Goal: Transaction & Acquisition: Book appointment/travel/reservation

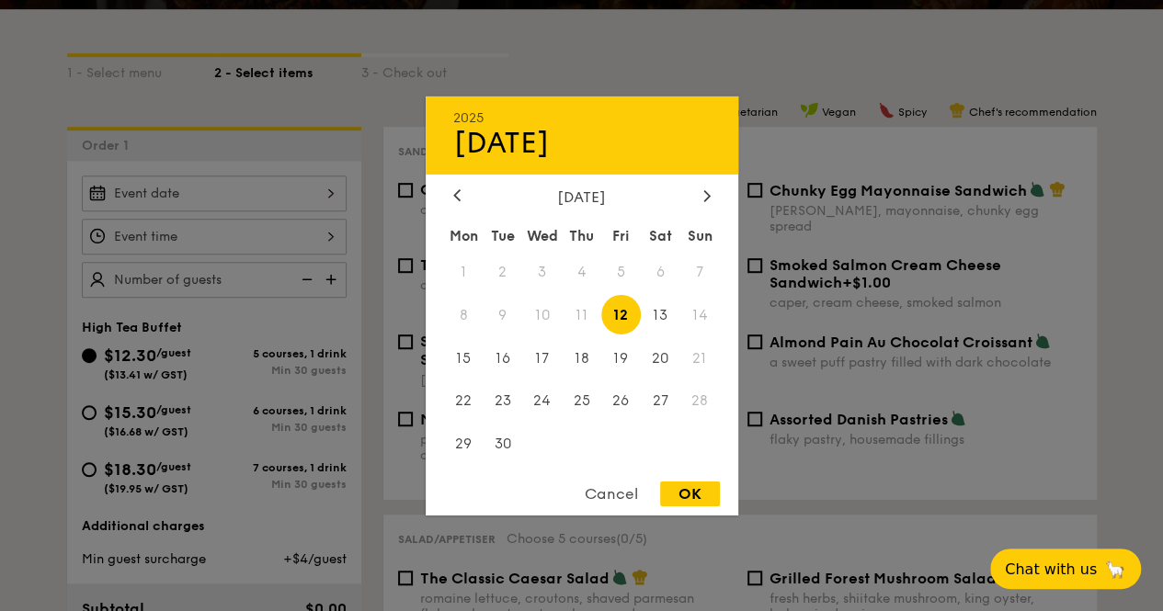
click at [331, 191] on div "2025 Sep 12 September 2025 Mon Tue Wed Thu Fri Sat Sun 1 2 3 4 5 6 7 8 9 10 11 …" at bounding box center [214, 194] width 265 height 36
click at [469, 360] on span "15" at bounding box center [464, 358] width 40 height 40
click at [678, 496] on div "OK" at bounding box center [690, 494] width 60 height 25
type input "Sep 15, 2025"
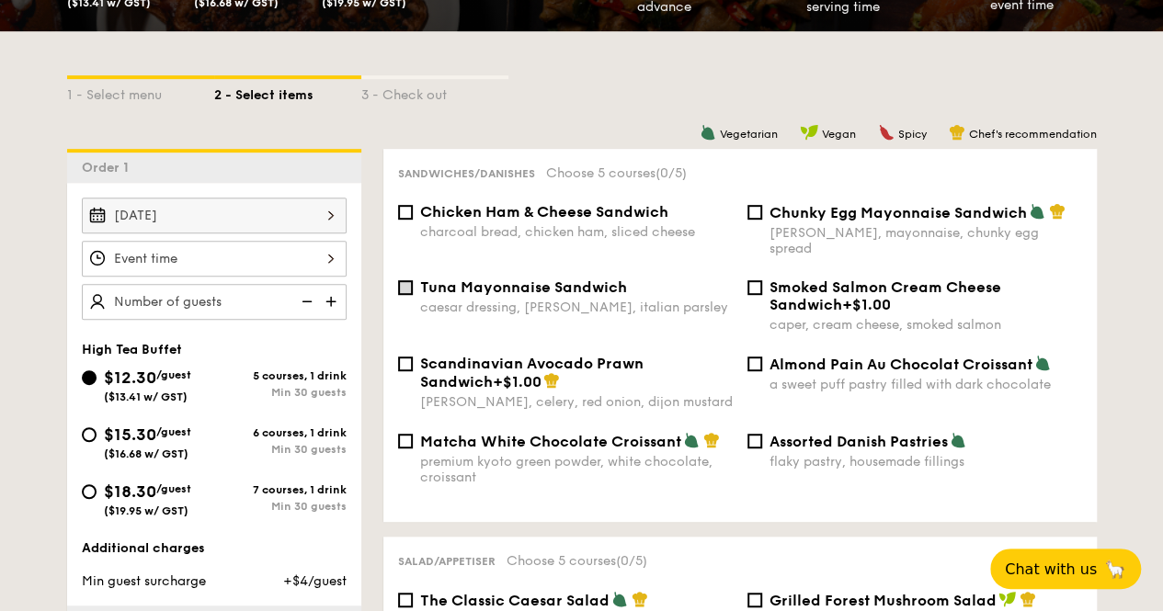
scroll to position [368, 0]
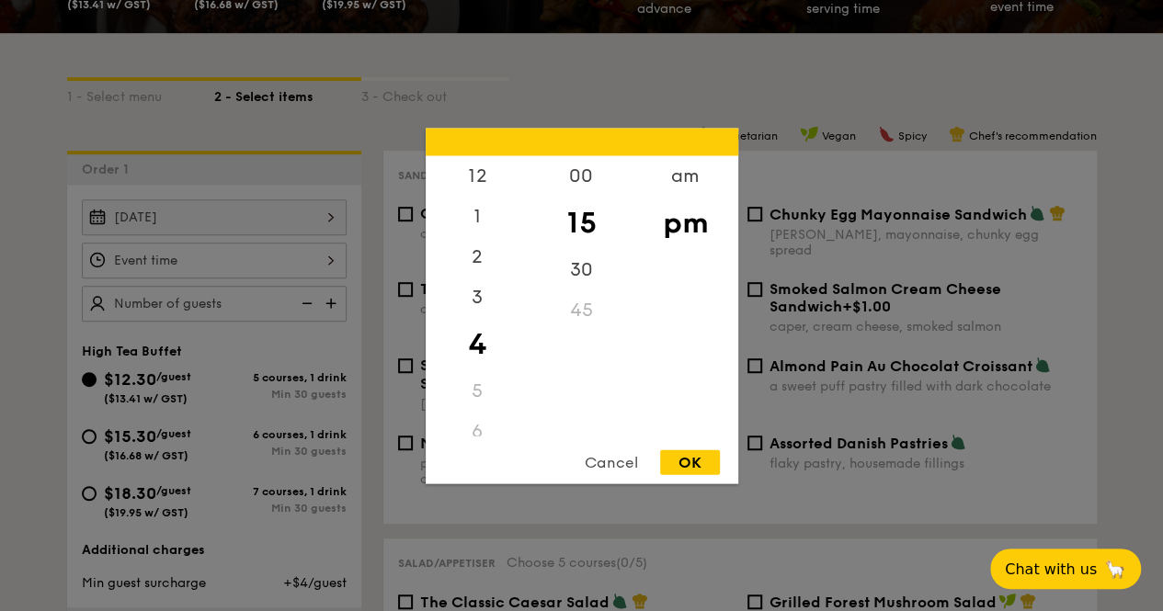
click at [337, 262] on div "12 1 2 3 4 5 6 7 8 9 10 11 00 15 30 45 am pm Cancel OK" at bounding box center [214, 261] width 265 height 36
click at [481, 400] on div "10" at bounding box center [478, 405] width 104 height 40
click at [481, 378] on div "10" at bounding box center [478, 378] width 104 height 40
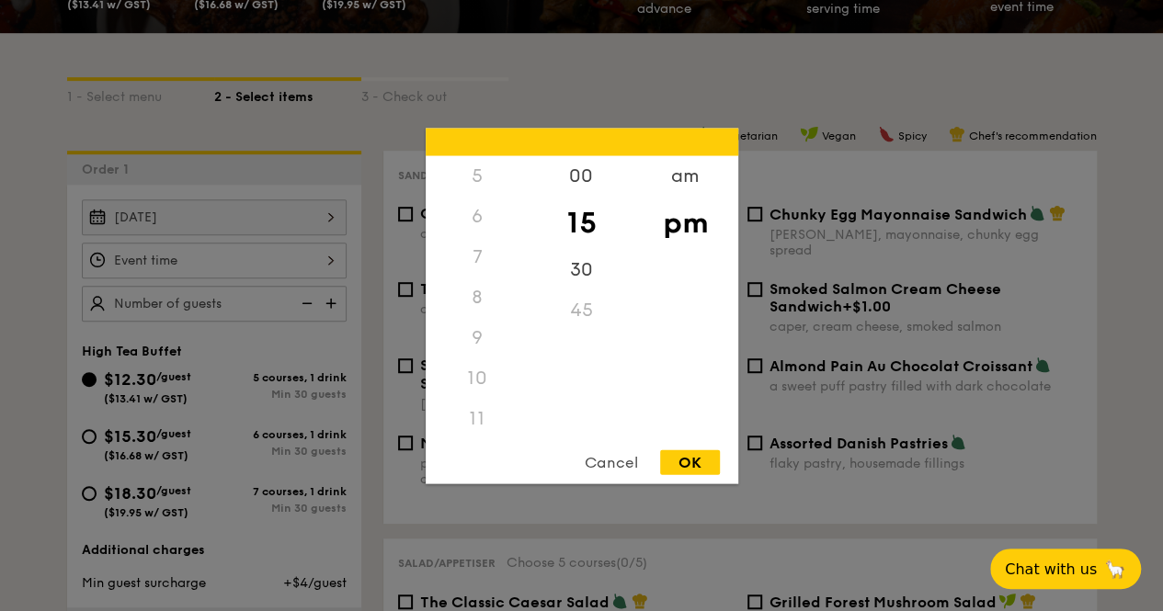
click at [471, 378] on div "10" at bounding box center [478, 378] width 104 height 40
click at [469, 378] on div "10" at bounding box center [478, 378] width 104 height 40
click at [667, 183] on div "am" at bounding box center [685, 181] width 104 height 53
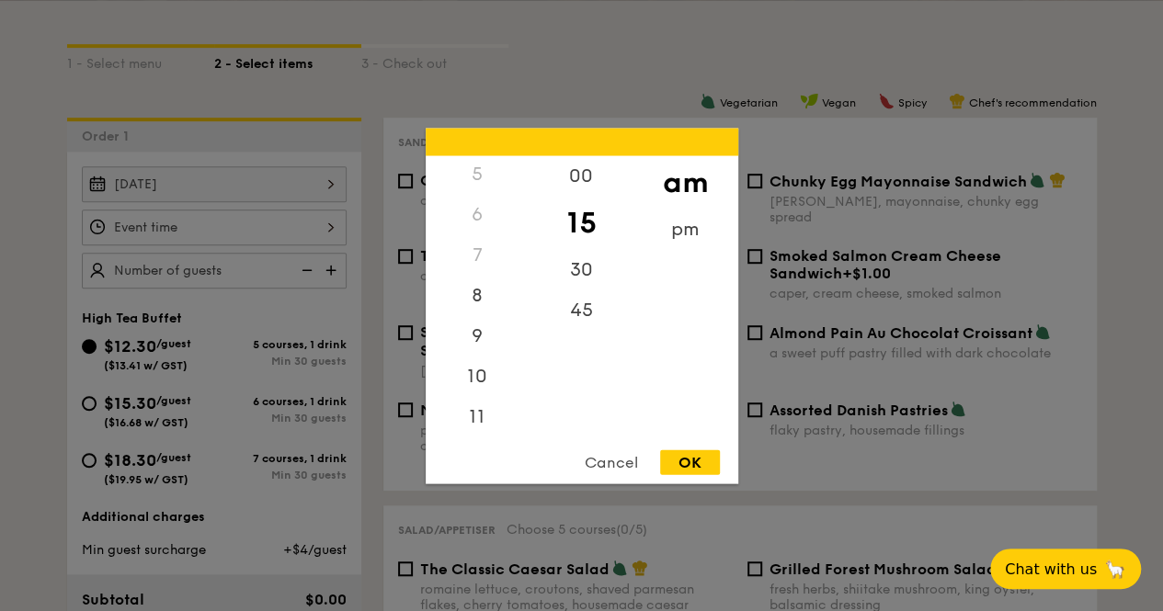
scroll to position [403, 0]
click at [479, 370] on div "10" at bounding box center [478, 382] width 104 height 53
click at [584, 265] on div "30" at bounding box center [581, 275] width 104 height 53
click at [689, 468] on div "OK" at bounding box center [690, 461] width 60 height 25
type input "10:30AM"
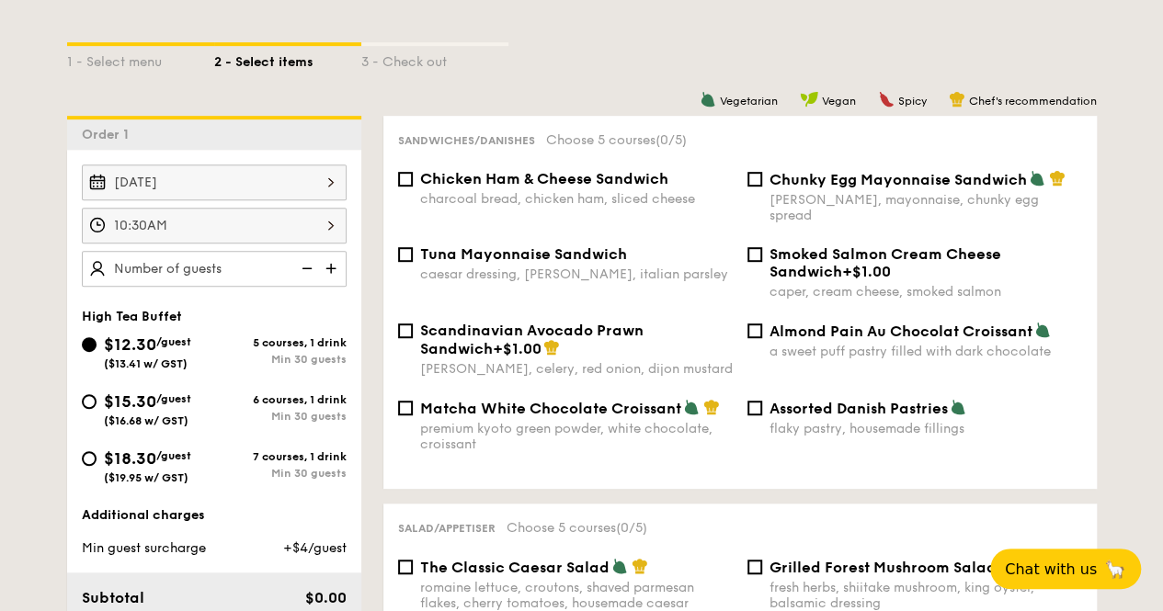
click at [326, 267] on img at bounding box center [333, 268] width 28 height 35
click at [327, 268] on img at bounding box center [333, 268] width 28 height 35
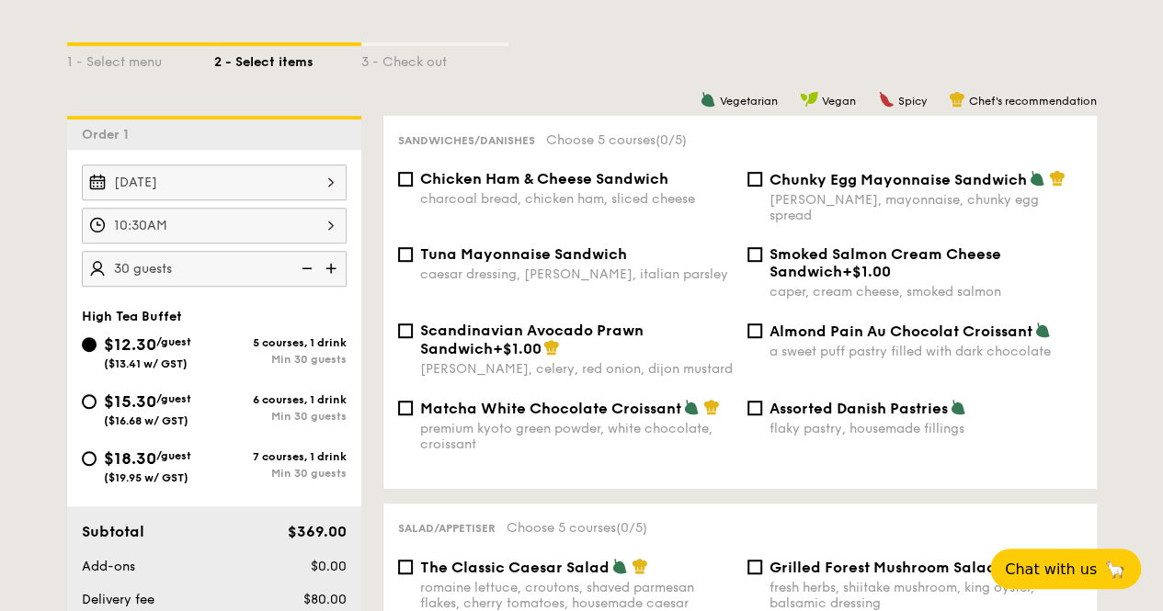
click at [327, 268] on img at bounding box center [333, 268] width 28 height 35
type input "40 guests"
click at [408, 249] on div "Tuna Mayonnaise Sandwich caesar dressing, gherkin, italian parsley" at bounding box center [565, 263] width 349 height 37
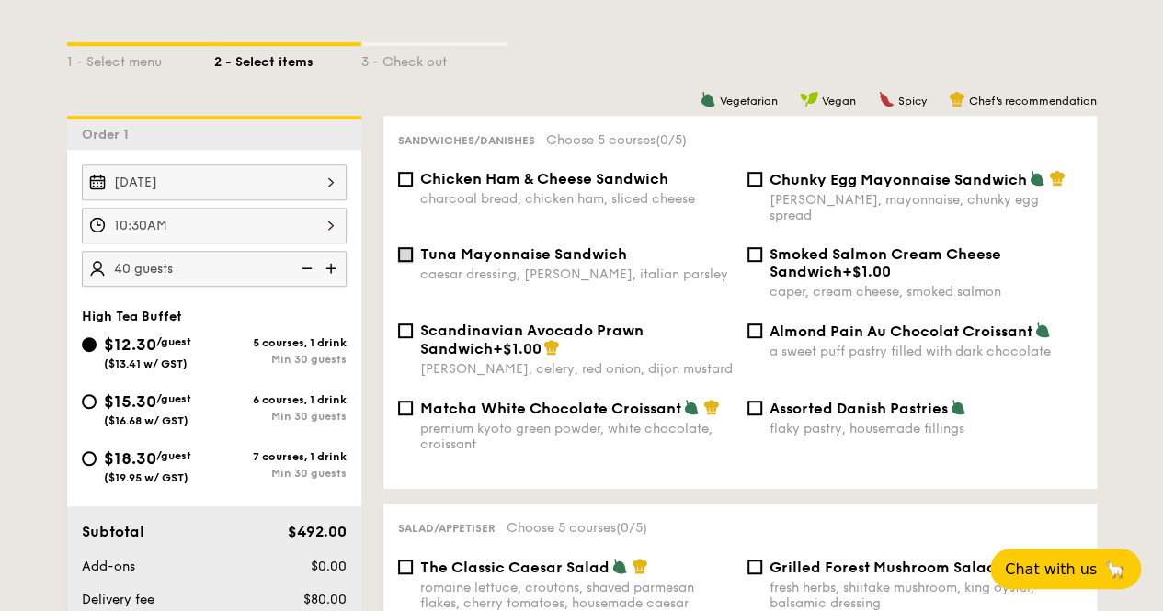
click at [407, 247] on input "Tuna Mayonnaise Sandwich caesar dressing, gherkin, italian parsley" at bounding box center [405, 254] width 15 height 15
checkbox input "true"
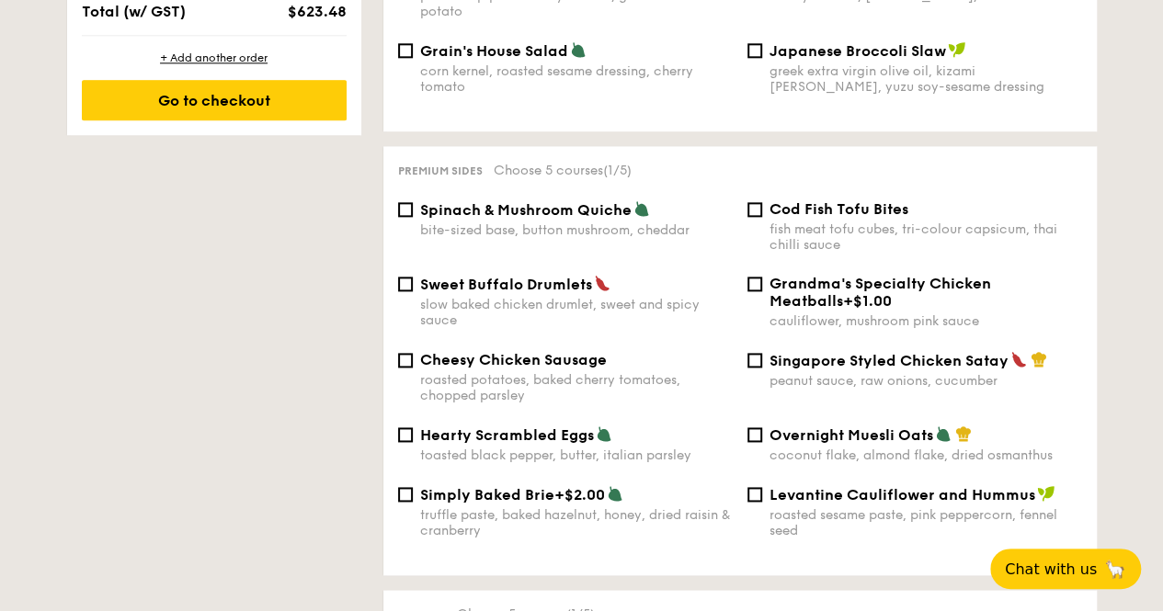
scroll to position [1082, 0]
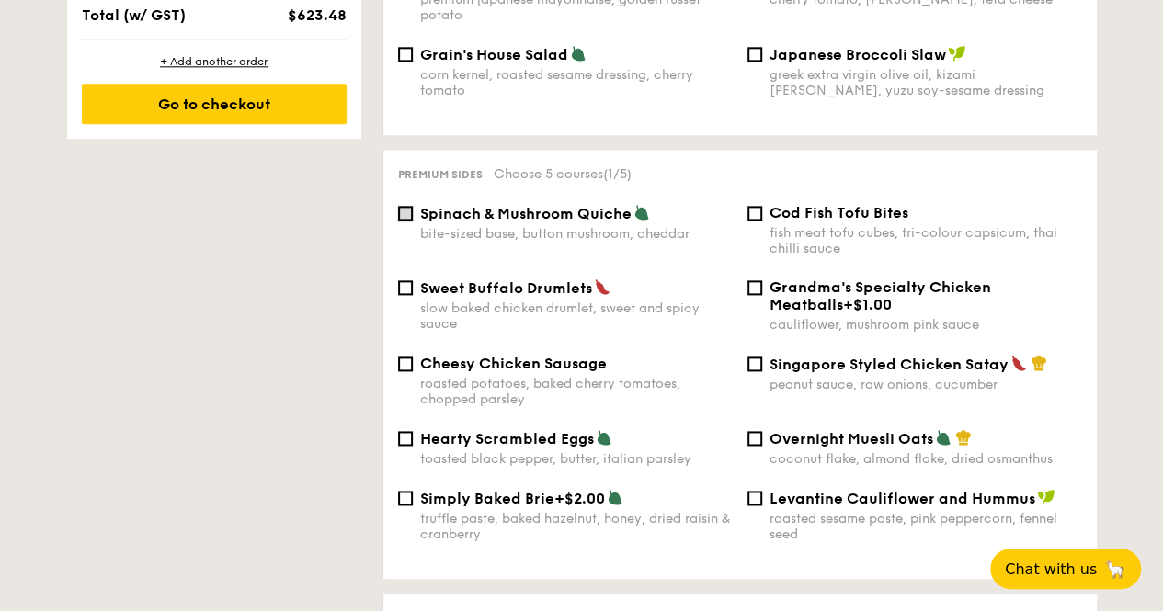
click at [410, 206] on input "Spinach & Mushroom Quiche bite-sized base, button mushroom, cheddar" at bounding box center [405, 213] width 15 height 15
checkbox input "true"
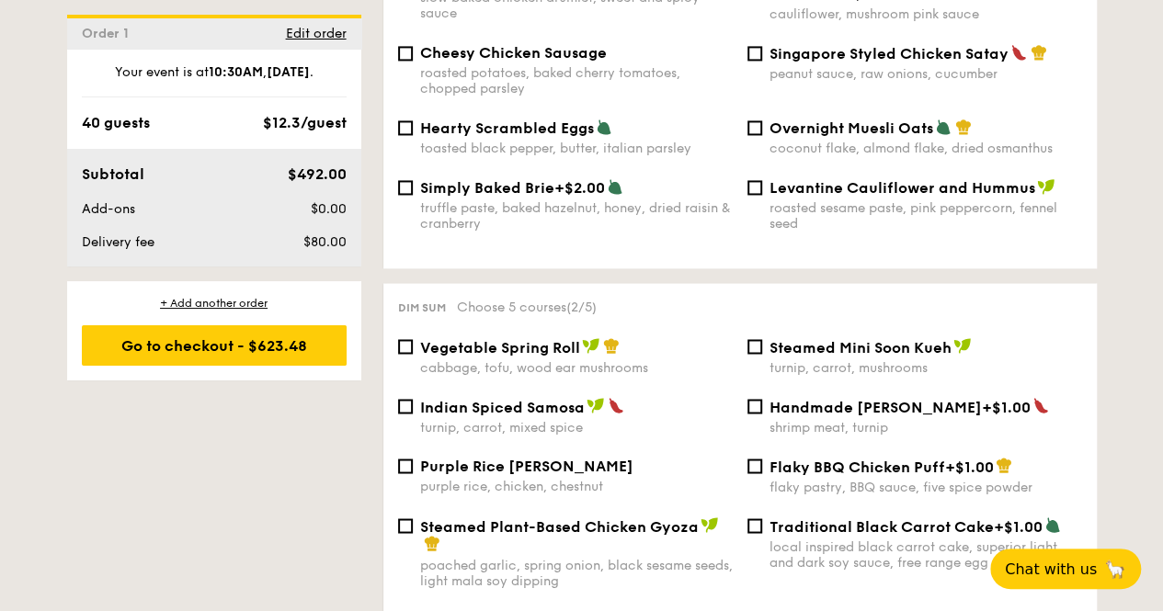
scroll to position [1391, 0]
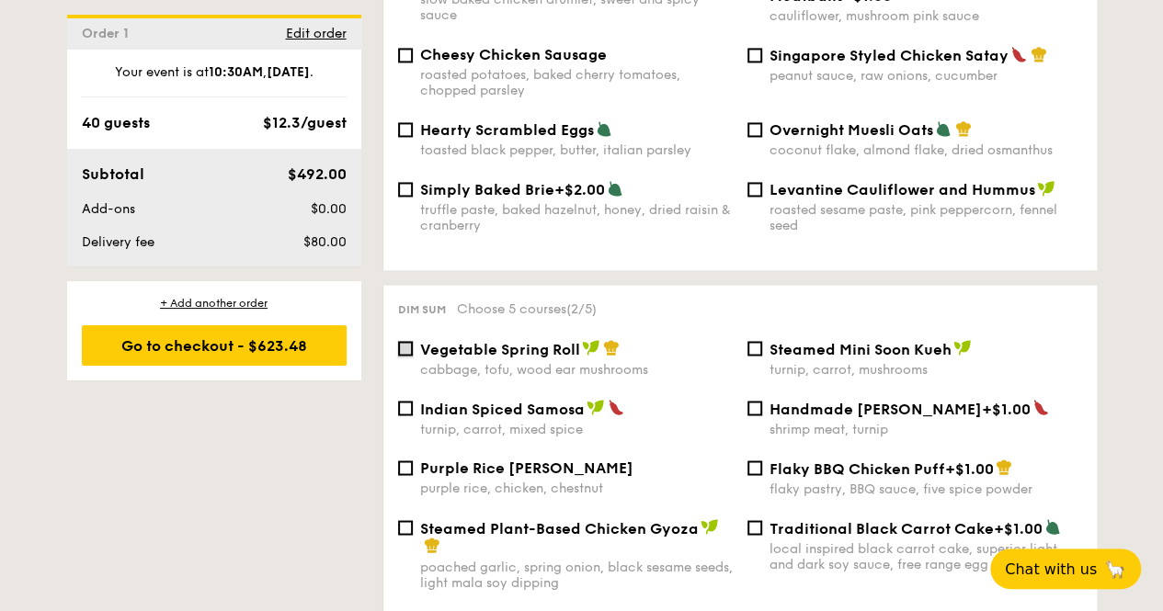
click at [407, 342] on input "Vegetable Spring Roll cabbage, tofu, wood ear mushrooms" at bounding box center [405, 348] width 15 height 15
checkbox input "true"
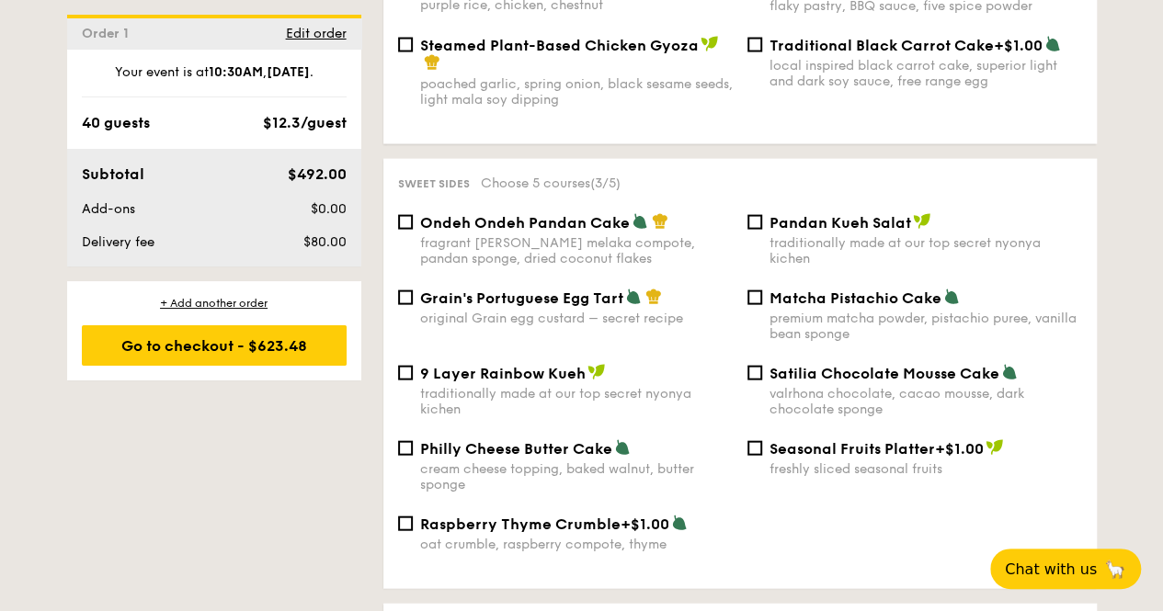
scroll to position [1875, 0]
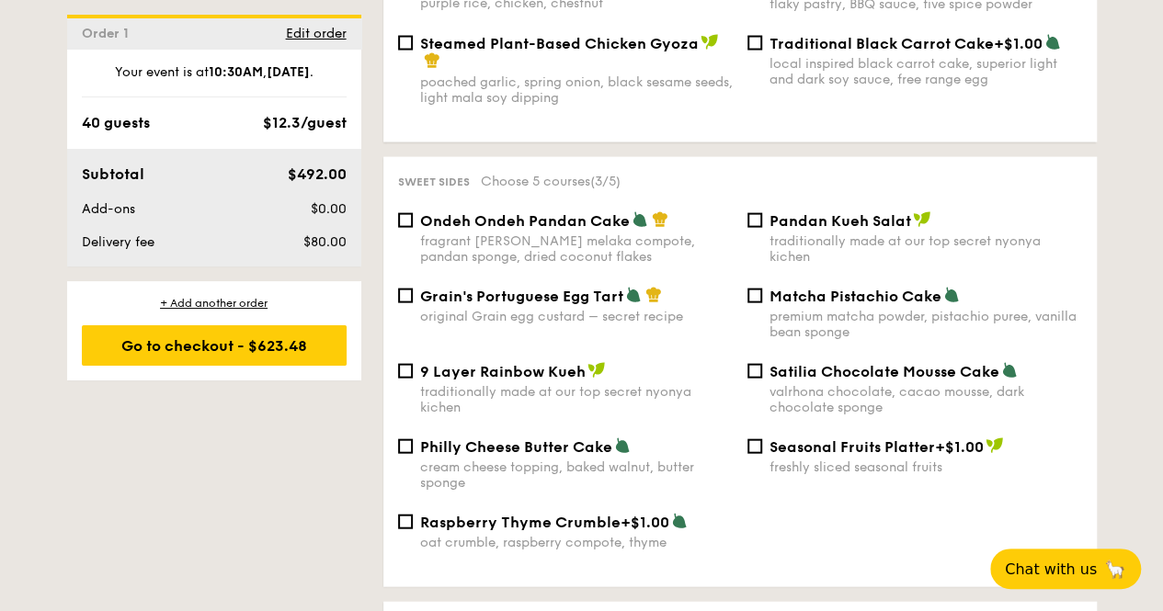
click at [412, 293] on div "Grain's Portuguese Egg Tart original Grain egg custard – secret recipe" at bounding box center [565, 306] width 349 height 38
click at [407, 293] on input "Grain's Portuguese Egg Tart original Grain egg custard – secret recipe" at bounding box center [405, 296] width 15 height 15
checkbox input "true"
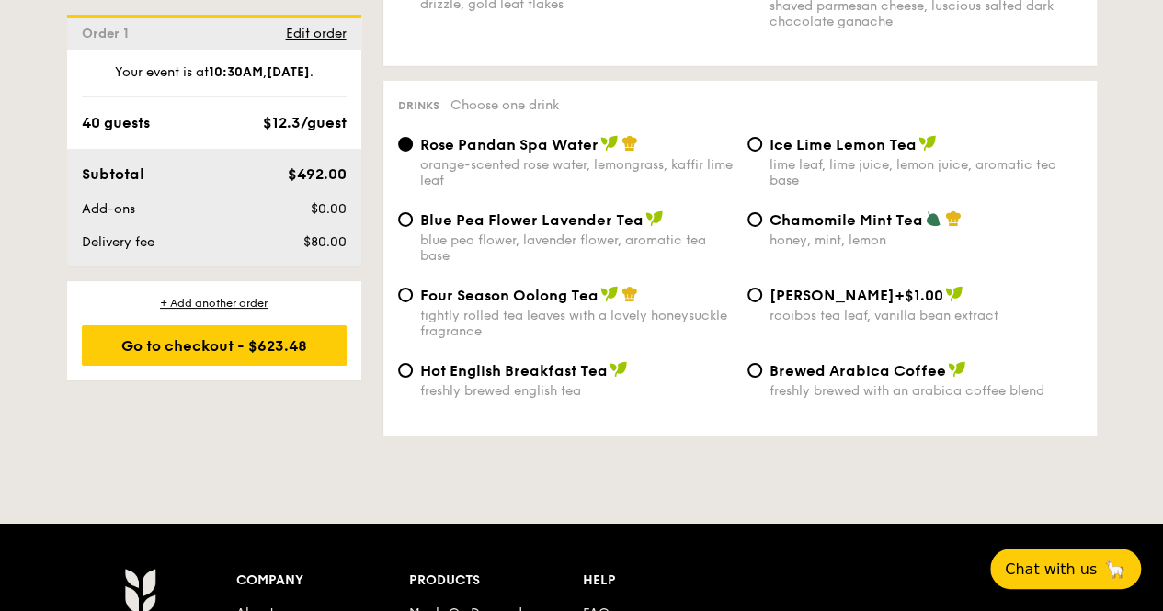
scroll to position [3014, 0]
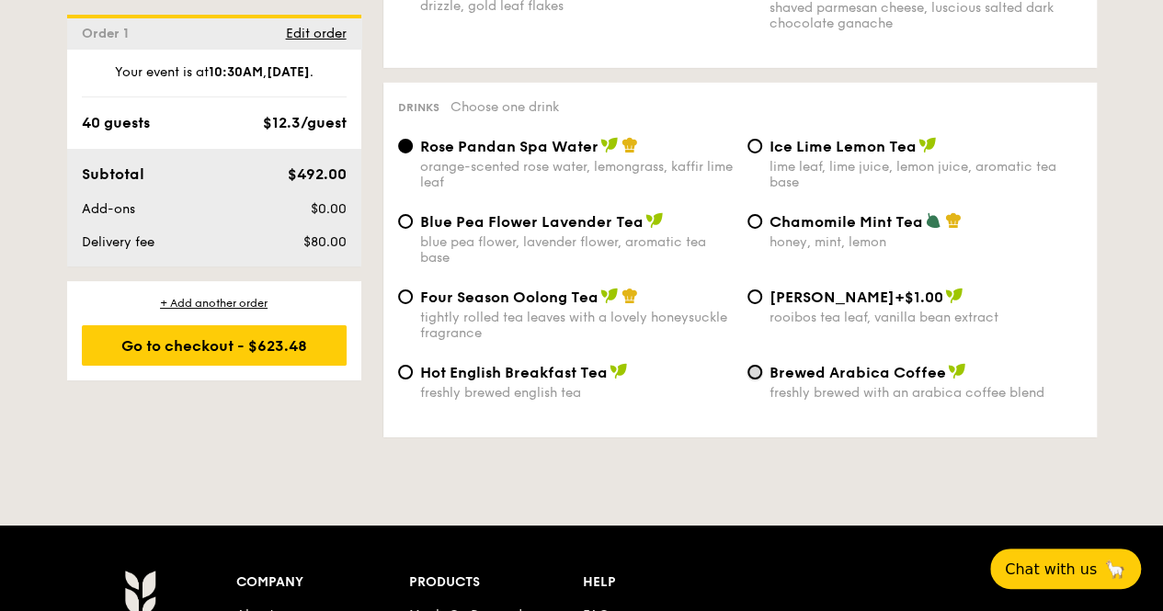
click at [751, 369] on input "Brewed Arabica Coffee freshly brewed with an arabica coffee blend" at bounding box center [754, 372] width 15 height 15
radio input "true"
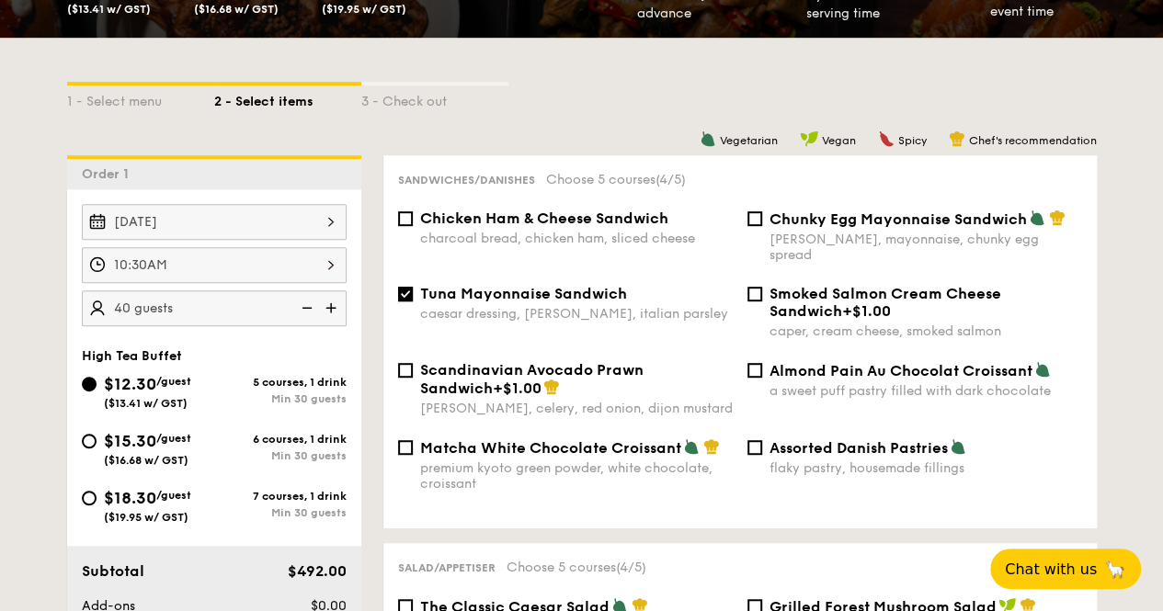
scroll to position [362, 0]
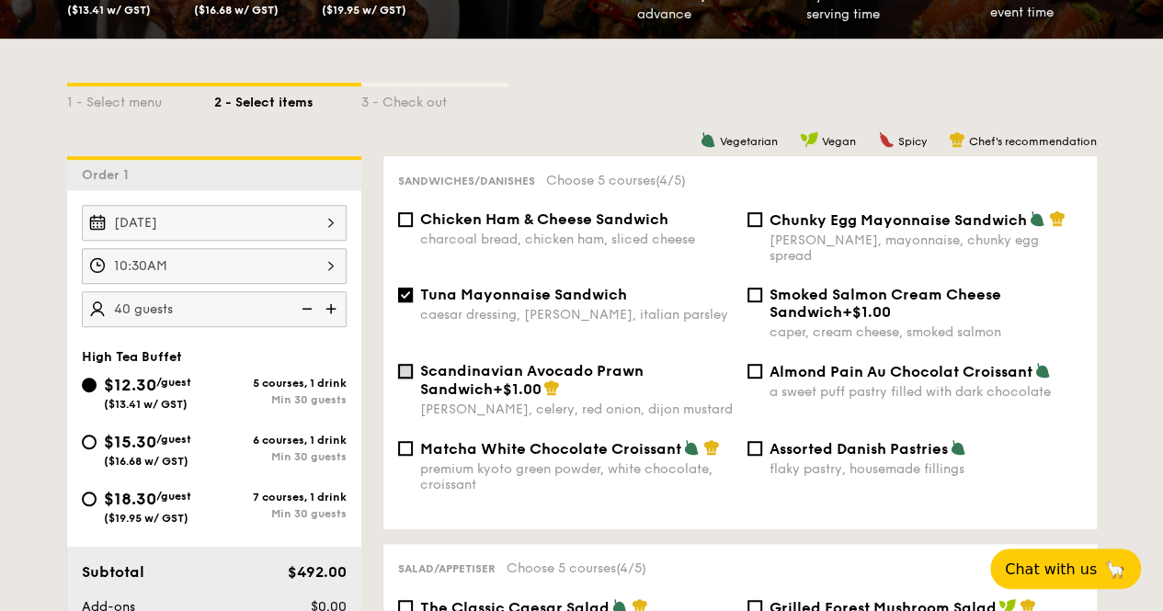
click at [409, 364] on input "Scandinavian Avocado Prawn Sandwich +$1.00 dill, celery, red onion, dijon musta…" at bounding box center [405, 371] width 15 height 15
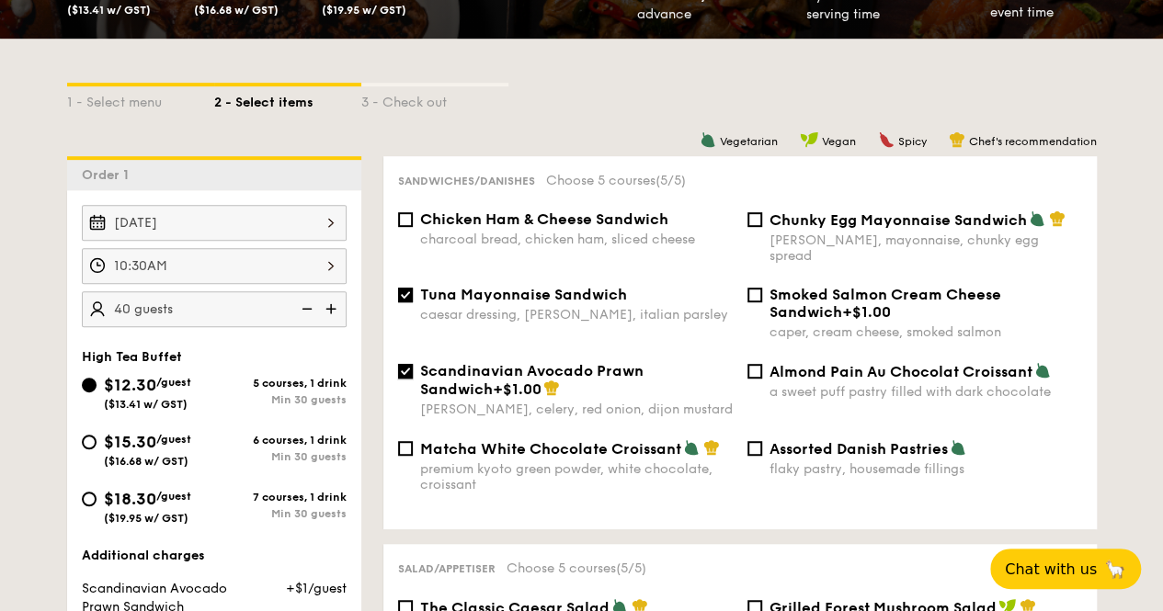
click at [409, 364] on input "Scandinavian Avocado Prawn Sandwich +$1.00 dill, celery, red onion, dijon musta…" at bounding box center [405, 371] width 15 height 15
checkbox input "false"
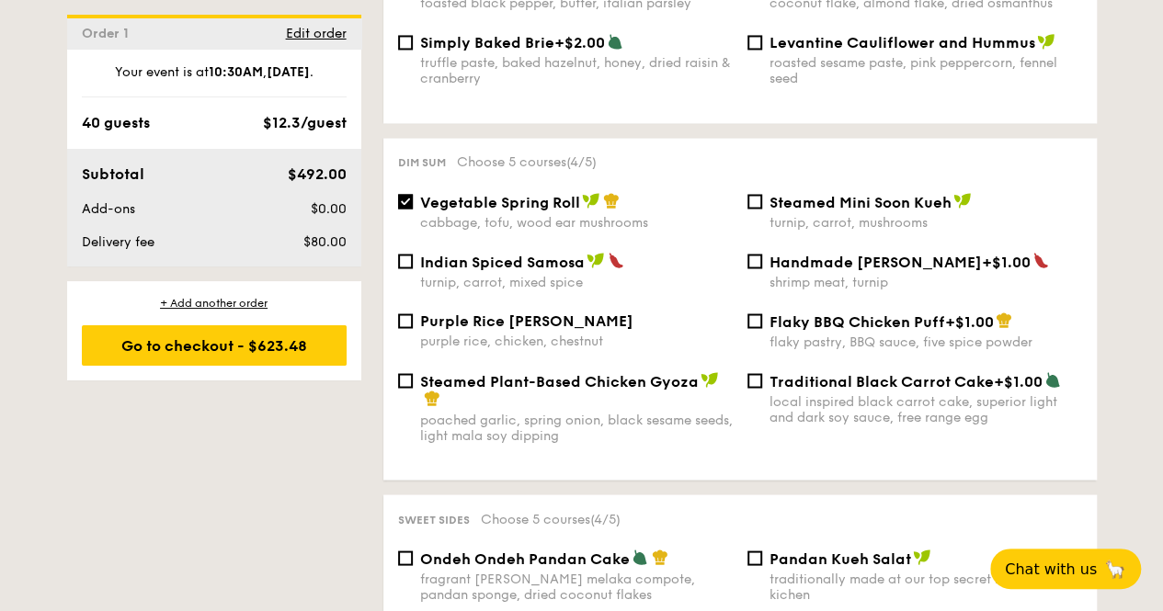
scroll to position [1539, 0]
click at [407, 253] on input "Indian Spiced Samosa turnip, carrot, mixed spice" at bounding box center [405, 260] width 15 height 15
checkbox input "true"
click at [339, 449] on div "1 - Select menu 2 - Select items 3 - Check out Order 1 Sep 15, 2025 10:30AM 40 …" at bounding box center [581, 394] width 1059 height 3065
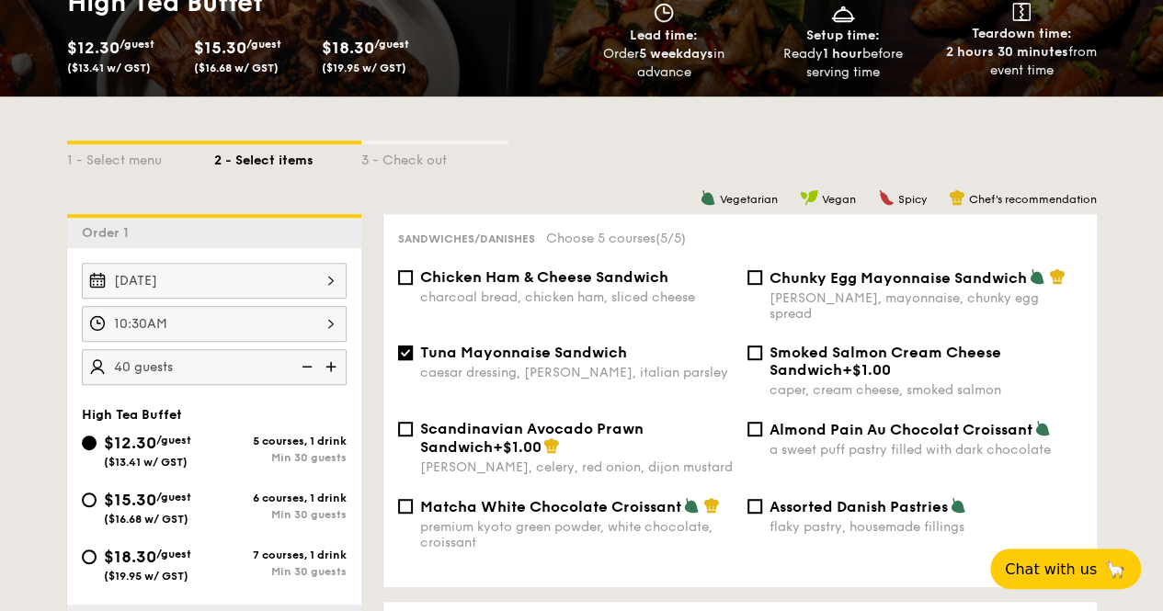
scroll to position [303, 0]
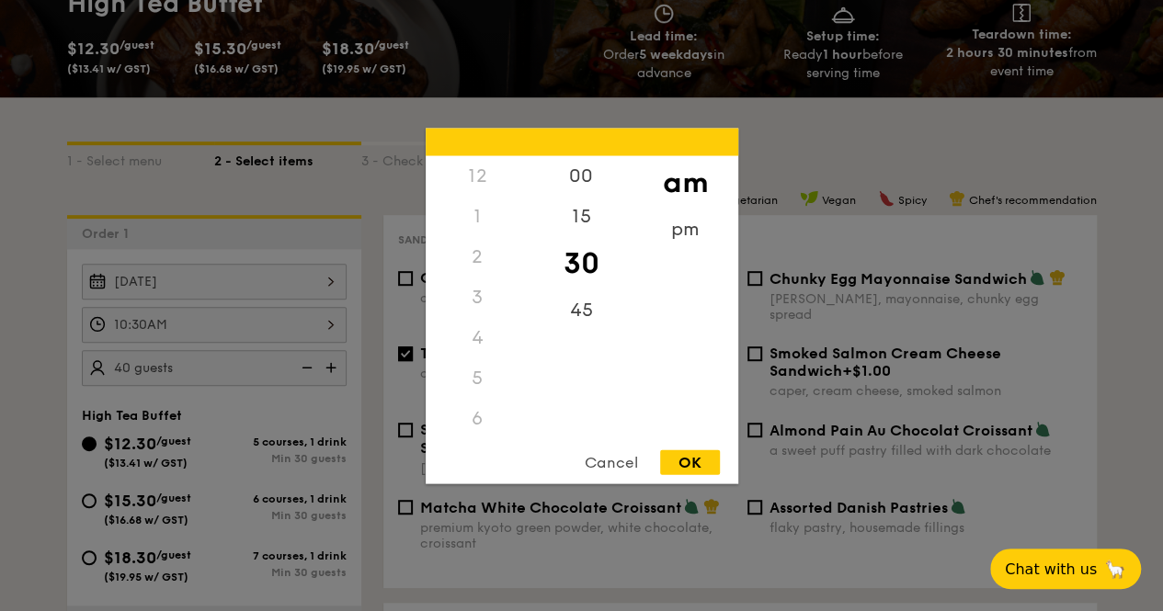
click at [214, 310] on div "10:30AM 12 1 2 3 4 5 6 7 8 9 10 11 00 15 30 45 am pm Cancel OK" at bounding box center [214, 325] width 265 height 36
click at [624, 457] on div "Cancel" at bounding box center [611, 461] width 90 height 25
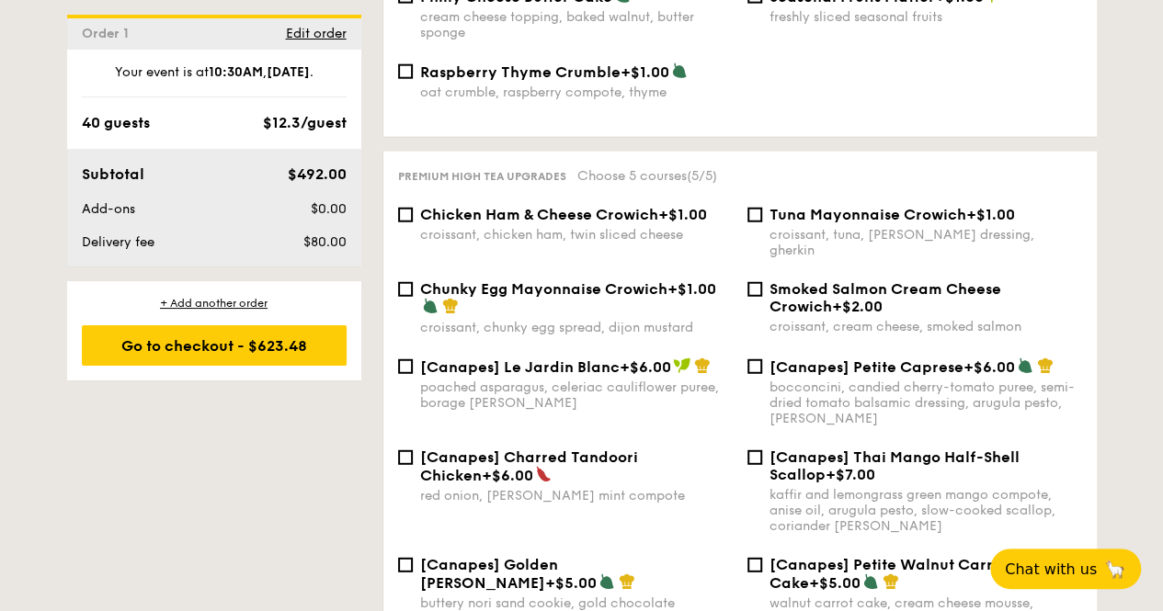
scroll to position [1866, 0]
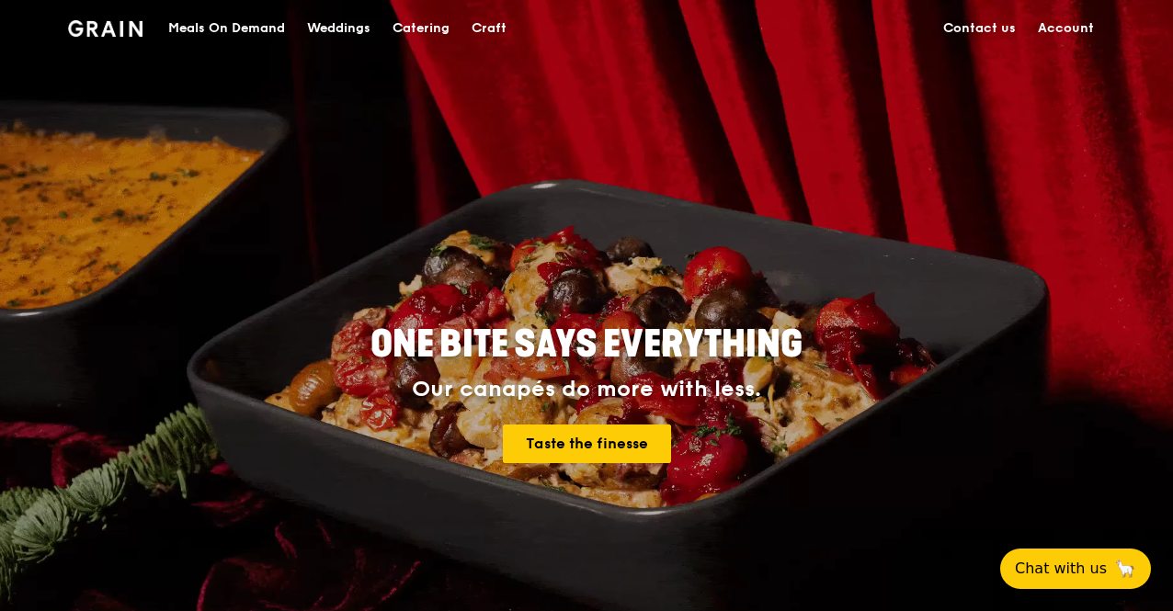
click at [1005, 30] on link "Contact us" at bounding box center [979, 28] width 95 height 55
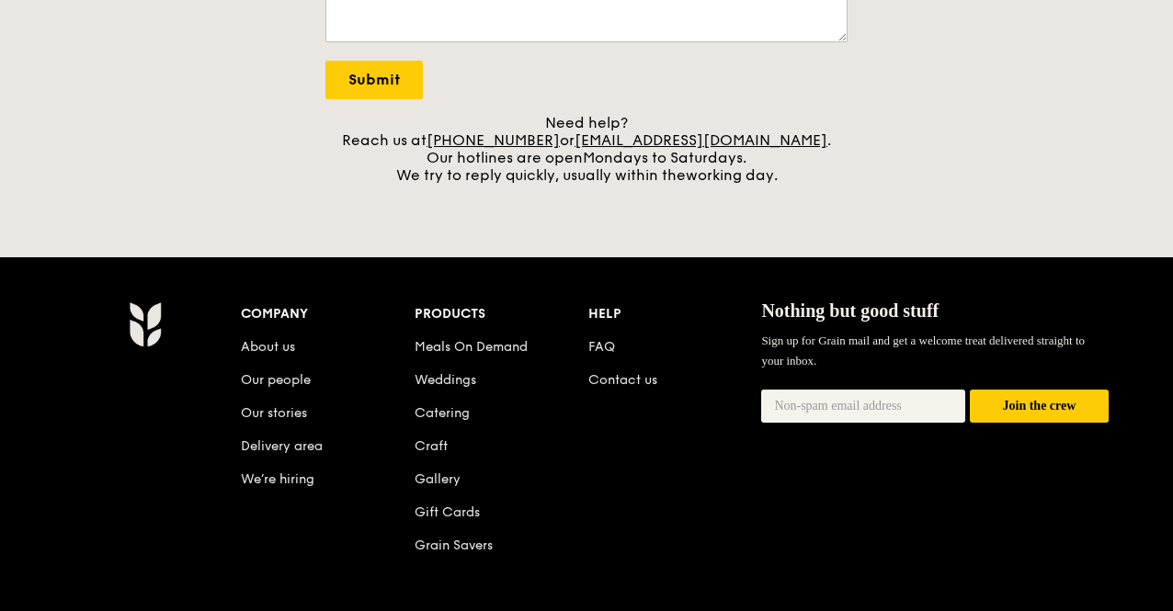
scroll to position [643, 0]
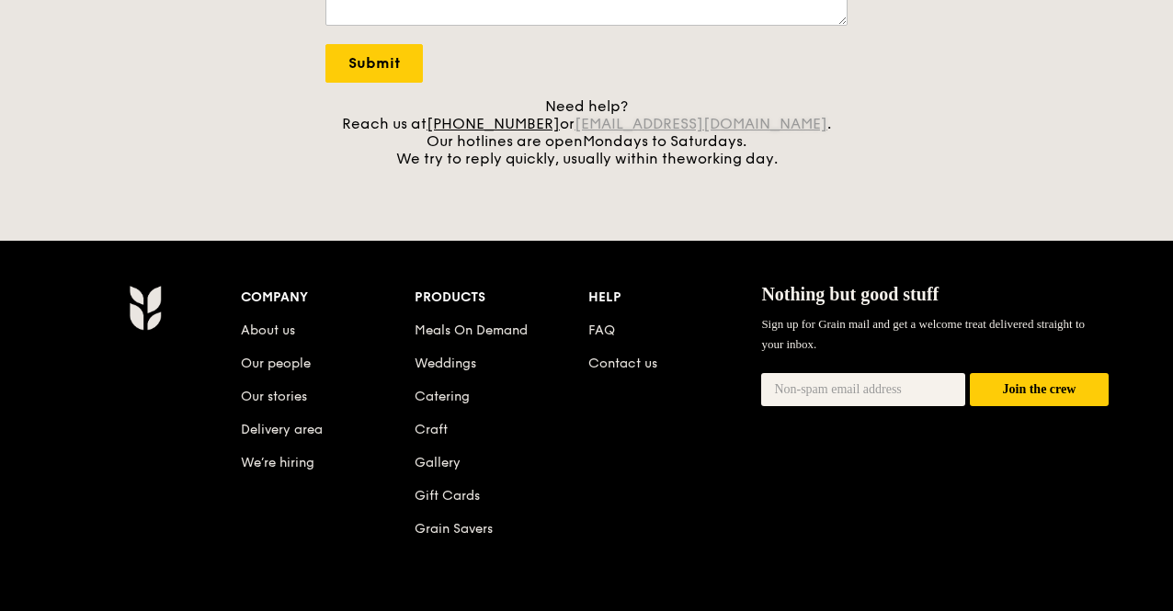
click at [778, 119] on link "[EMAIL_ADDRESS][DOMAIN_NAME]" at bounding box center [700, 123] width 253 height 17
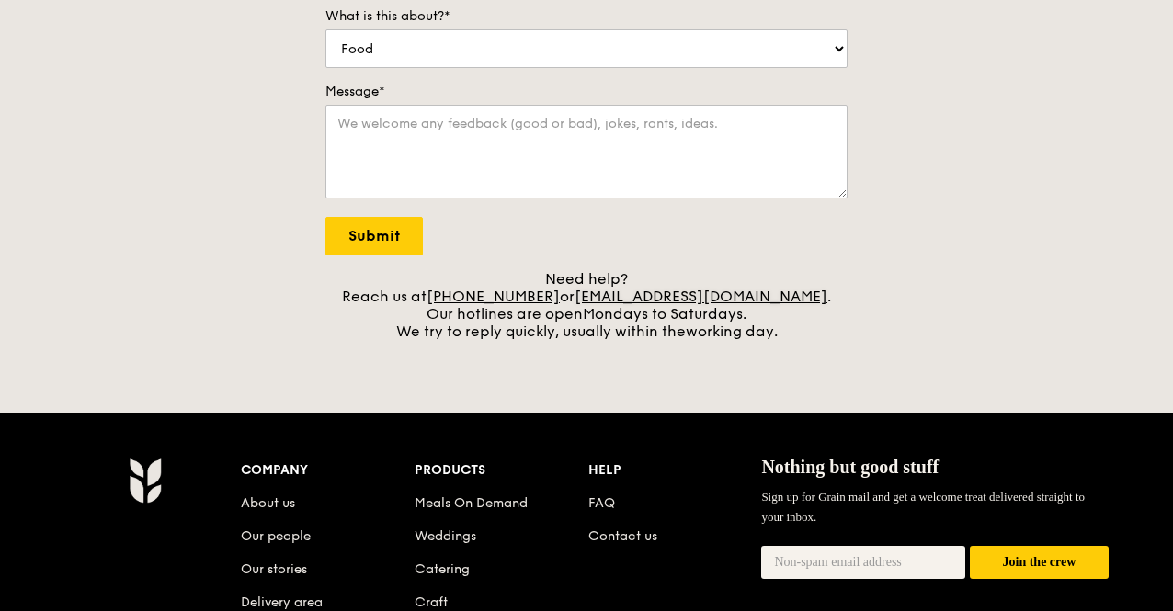
scroll to position [551, 0]
